Goal: Register for event/course

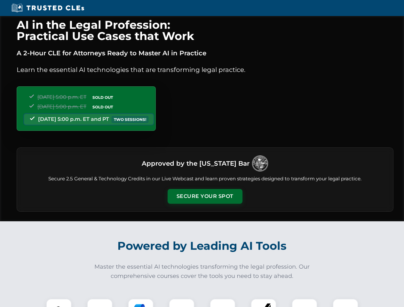
click at [205, 196] on button "Secure Your Spot" at bounding box center [205, 196] width 75 height 15
click at [59, 303] on img at bounding box center [59, 311] width 19 height 19
